Goal: Navigation & Orientation: Go to known website

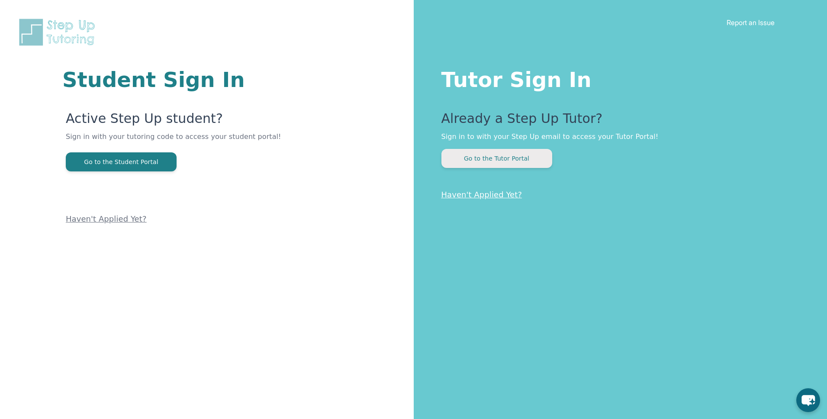
click at [469, 148] on div "Already a Step Up Tutor? Sign in to with your Step Up email to access your Tuto…" at bounding box center [616, 139] width 351 height 57
click at [492, 154] on button "Go to the Tutor Portal" at bounding box center [496, 158] width 111 height 19
